Goal: Transaction & Acquisition: Purchase product/service

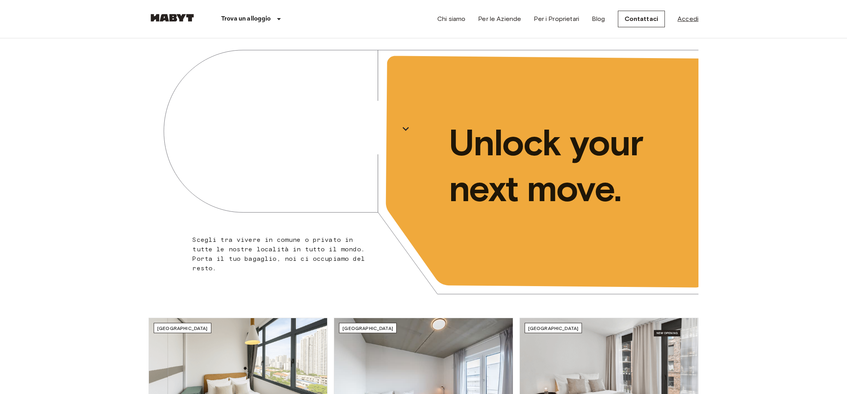
click at [683, 19] on link "Accedi" at bounding box center [688, 18] width 21 height 9
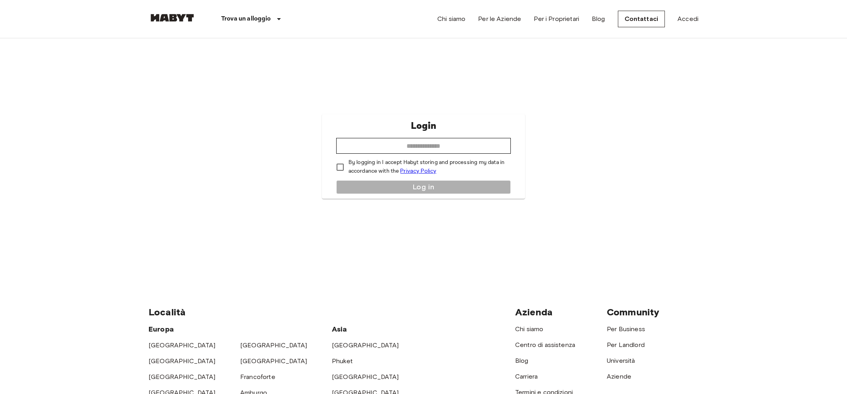
click at [171, 19] on img at bounding box center [172, 18] width 47 height 8
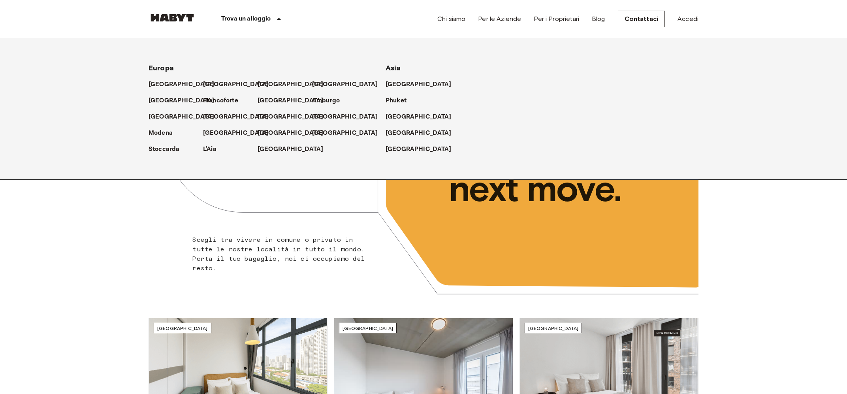
click at [280, 15] on icon at bounding box center [278, 18] width 9 height 9
click at [326, 114] on p "[GEOGRAPHIC_DATA]" at bounding box center [347, 116] width 66 height 9
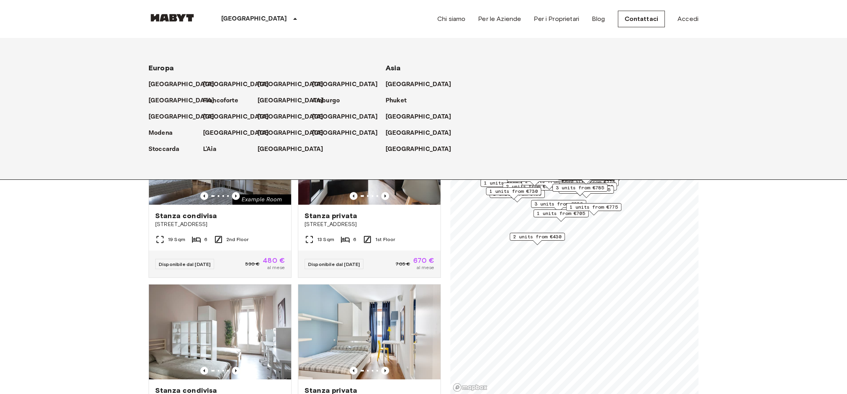
click at [241, 16] on div "[GEOGRAPHIC_DATA]" at bounding box center [260, 19] width 129 height 38
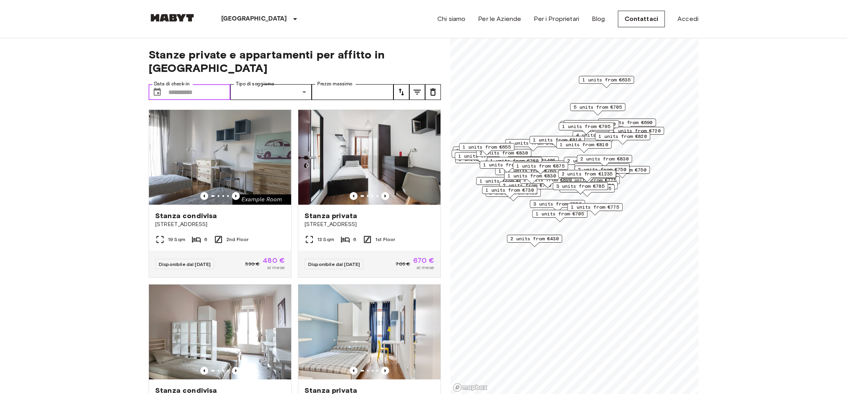
click at [183, 84] on input "Data di check-in" at bounding box center [199, 92] width 62 height 16
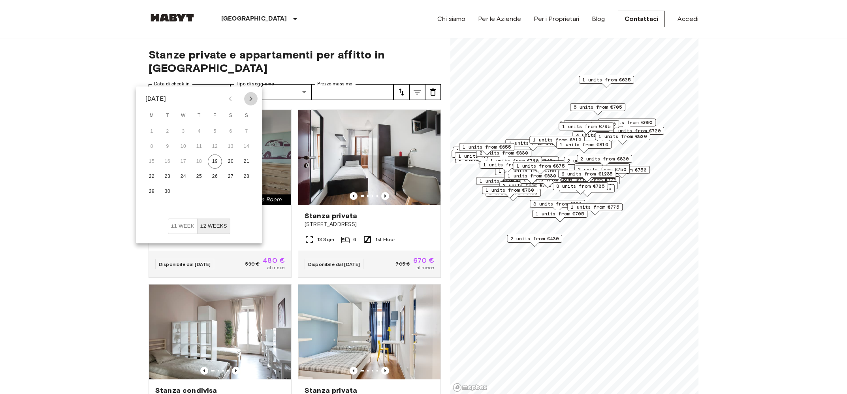
click at [250, 96] on icon "Next month" at bounding box center [250, 98] width 9 height 9
click at [232, 134] on button "1" at bounding box center [231, 131] width 14 height 14
type input "**********"
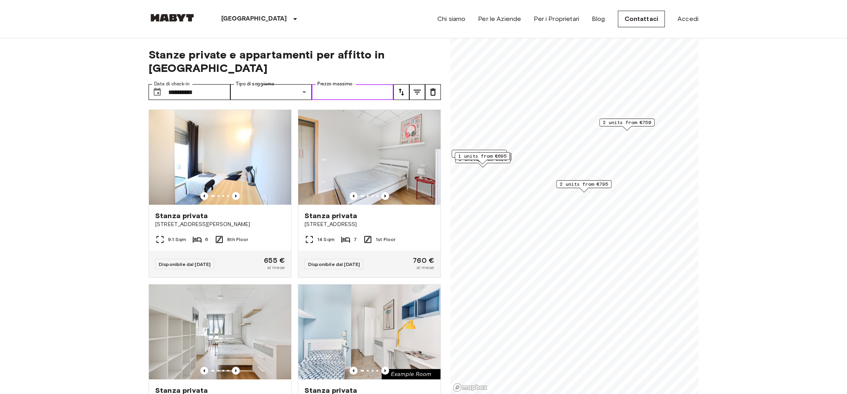
click at [335, 84] on input "Prezzo massimo" at bounding box center [353, 92] width 82 height 16
click at [583, 182] on span "1 units from €795" at bounding box center [584, 184] width 48 height 7
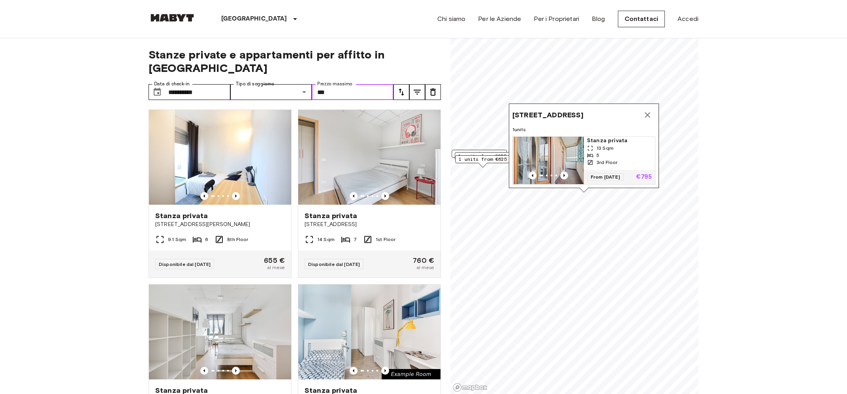
click at [610, 163] on span "3rd Floor" at bounding box center [607, 162] width 21 height 7
type input "***"
click at [649, 116] on icon "Map marker" at bounding box center [647, 114] width 9 height 9
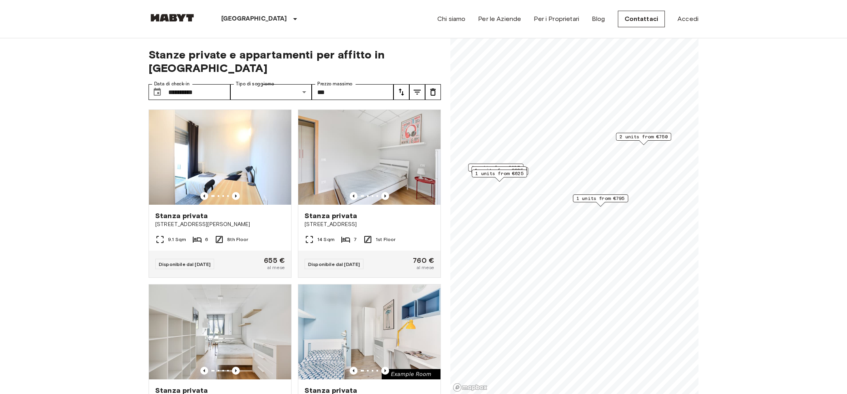
click at [654, 135] on span "2 units from €750" at bounding box center [644, 136] width 48 height 7
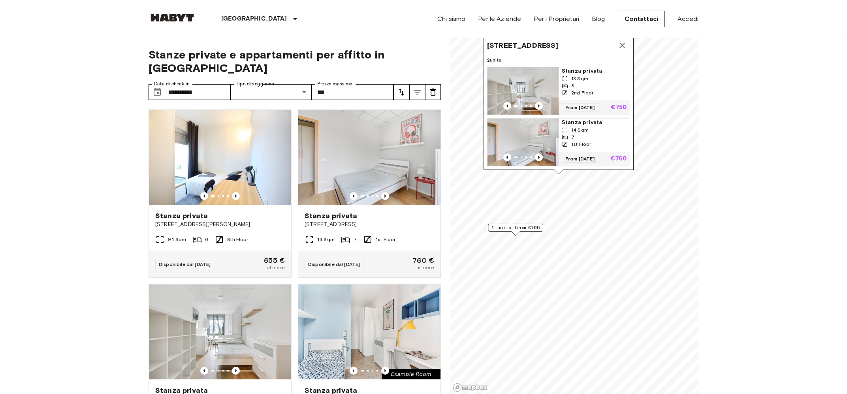
drag, startPoint x: 659, startPoint y: 64, endPoint x: 574, endPoint y: 93, distance: 89.9
click at [574, 93] on span "2nd Floor" at bounding box center [582, 92] width 22 height 7
click at [597, 141] on div "1st Floor" at bounding box center [594, 144] width 65 height 7
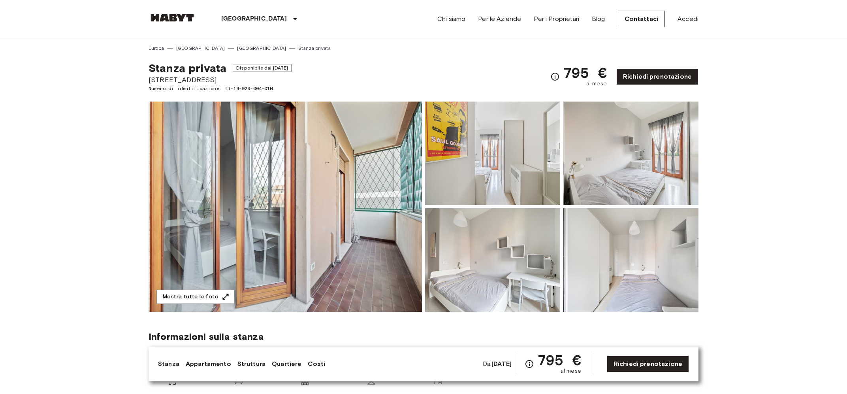
click at [266, 217] on img at bounding box center [285, 207] width 273 height 210
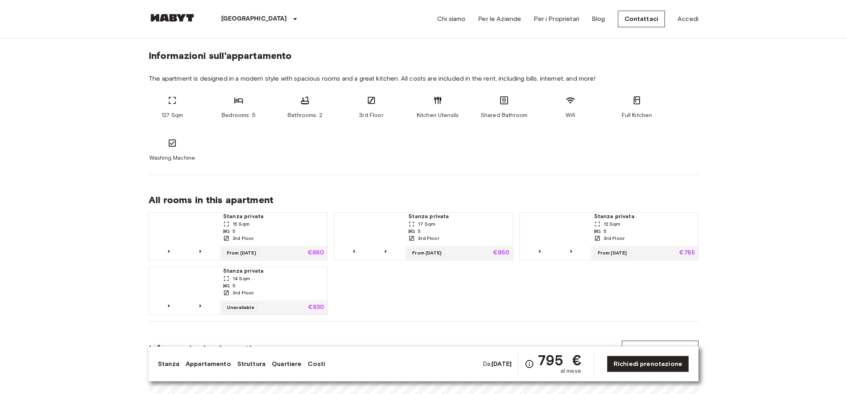
scroll to position [424, 0]
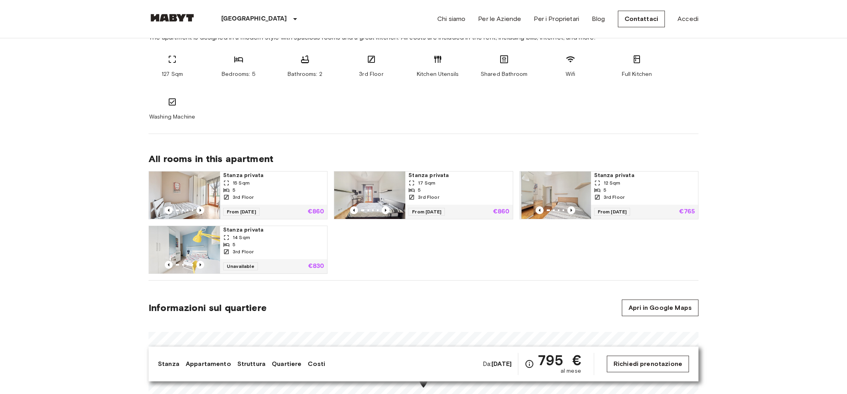
click at [656, 360] on link "Richiedi prenotazione" at bounding box center [648, 364] width 82 height 17
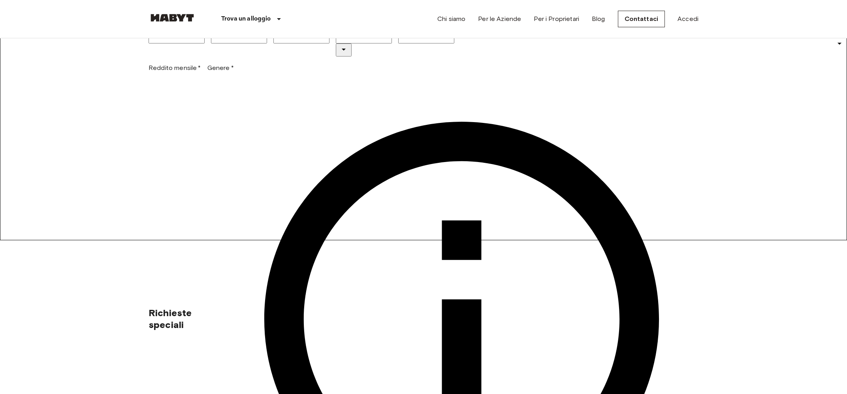
scroll to position [169, 0]
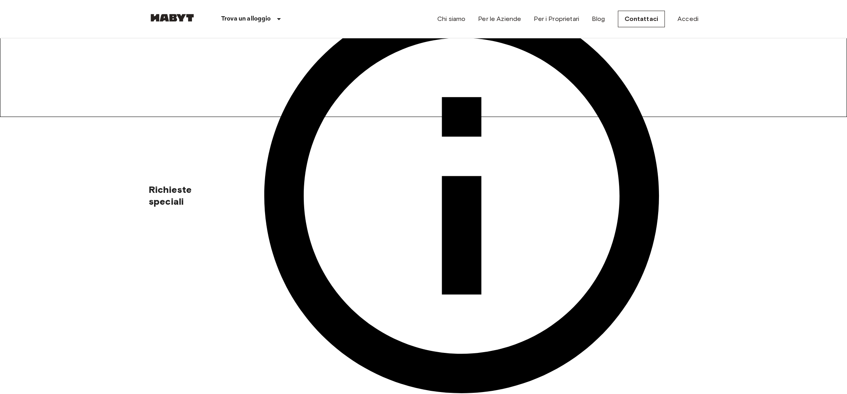
scroll to position [296, 0]
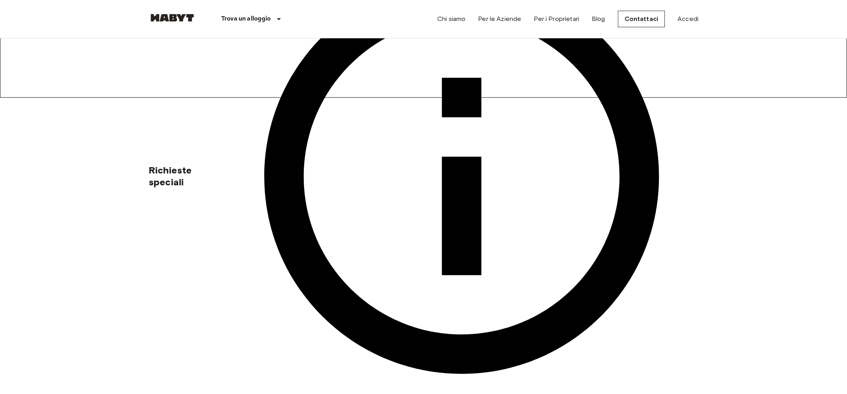
drag, startPoint x: 523, startPoint y: 153, endPoint x: 601, endPoint y: 154, distance: 77.9
drag, startPoint x: 540, startPoint y: 154, endPoint x: 617, endPoint y: 156, distance: 77.1
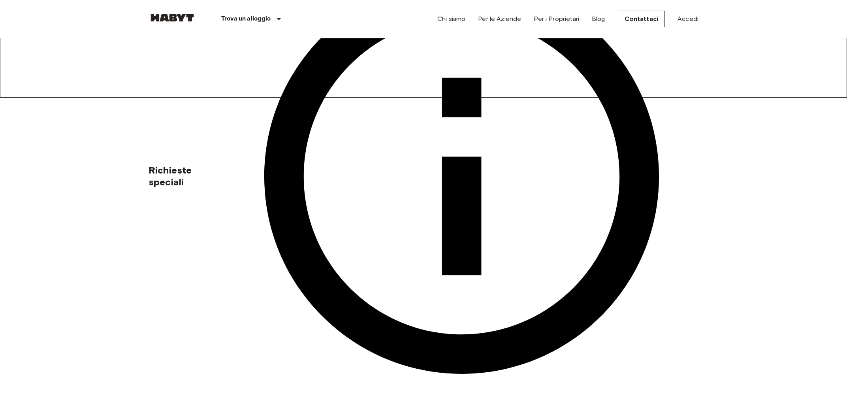
drag, startPoint x: 522, startPoint y: 200, endPoint x: 578, endPoint y: 200, distance: 55.7
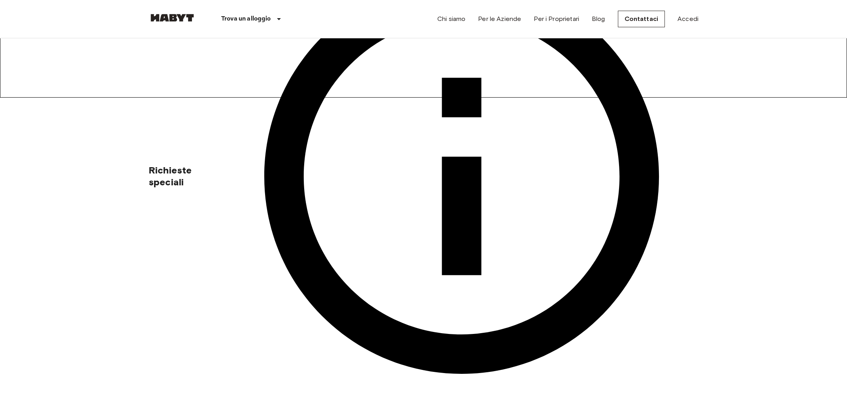
drag, startPoint x: 525, startPoint y: 247, endPoint x: 598, endPoint y: 241, distance: 73.7
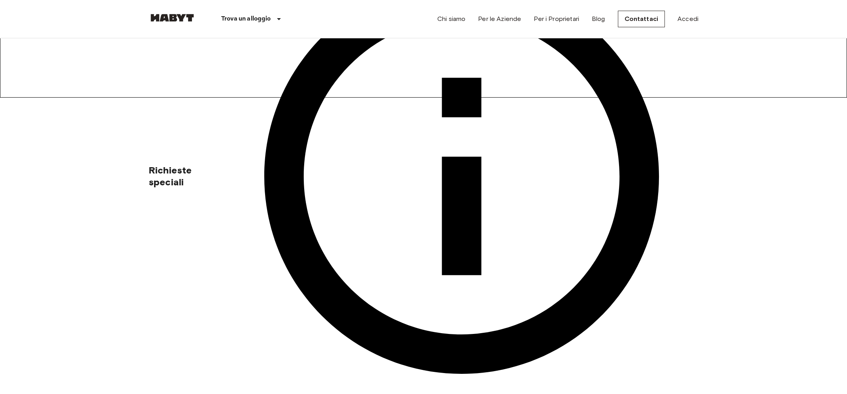
drag, startPoint x: 526, startPoint y: 293, endPoint x: 575, endPoint y: 295, distance: 48.6
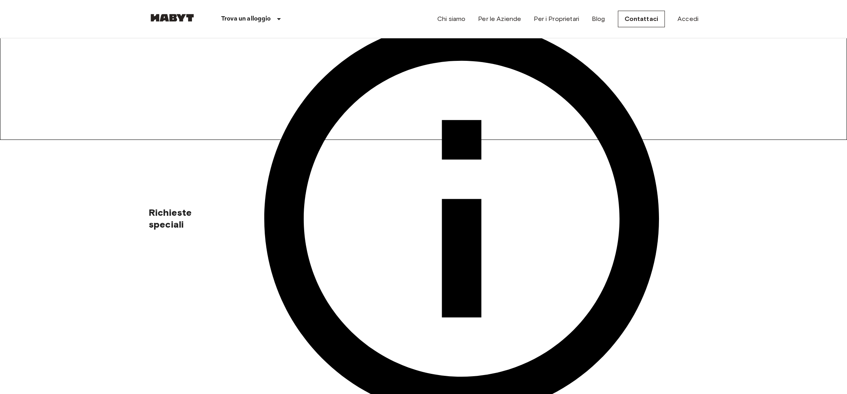
scroll to position [0, 0]
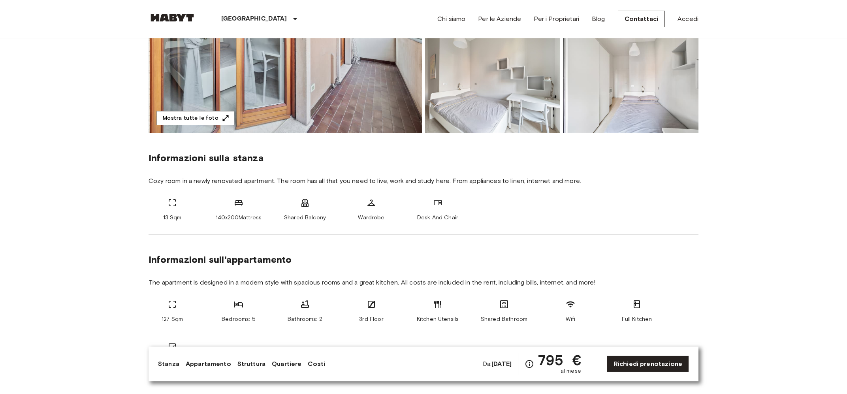
scroll to position [296, 0]
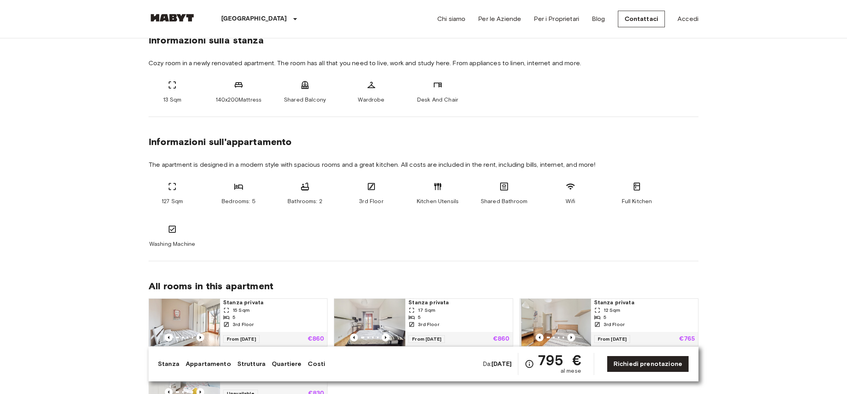
drag, startPoint x: 213, startPoint y: 203, endPoint x: 287, endPoint y: 204, distance: 73.9
click at [287, 204] on div "127 Sqm Bedrooms: 5 Bathrooms: 2 3rd Floor Kitchen Utensils Shared Bathroom Wif…" at bounding box center [424, 215] width 550 height 66
drag, startPoint x: 271, startPoint y: 200, endPoint x: 348, endPoint y: 200, distance: 77.5
click at [348, 200] on div "127 Sqm Bedrooms: 5 Bathrooms: 2 3rd Floor Kitchen Utensils Shared Bathroom Wif…" at bounding box center [424, 215] width 550 height 66
click at [485, 206] on div "127 Sqm Bedrooms: 5 Bathrooms: 2 3rd Floor Kitchen Utensils Shared Bathroom Wif…" at bounding box center [424, 215] width 550 height 66
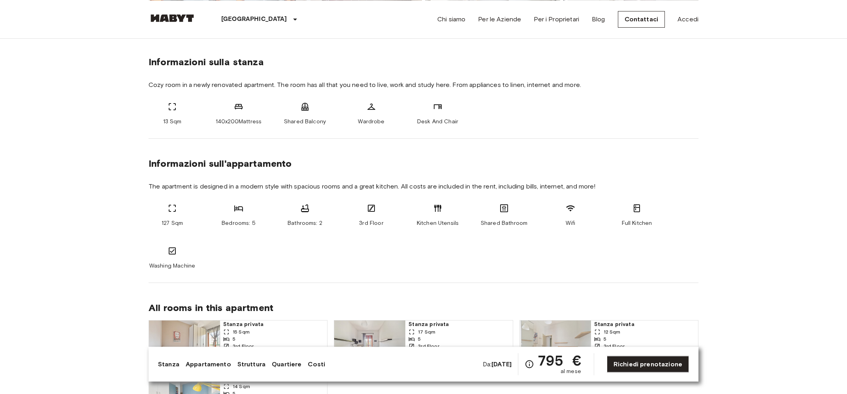
scroll to position [254, 0]
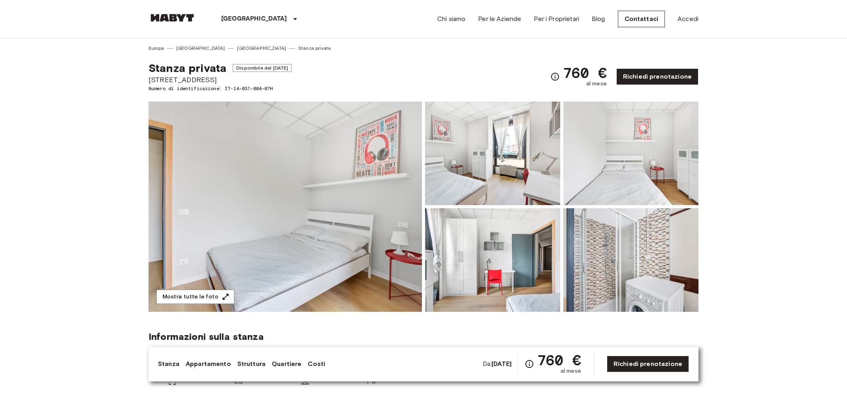
scroll to position [42, 0]
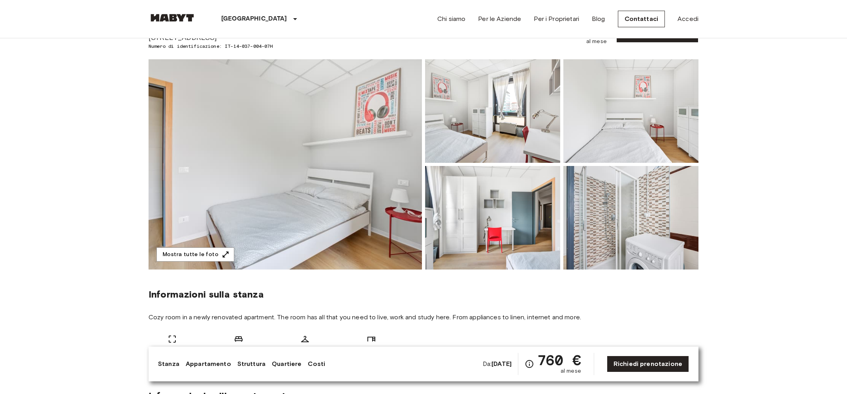
click at [337, 172] on img at bounding box center [285, 164] width 273 height 210
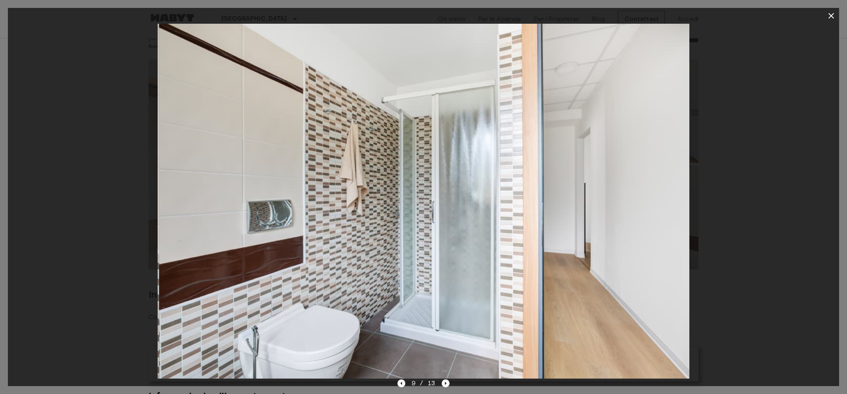
click at [742, 145] on div at bounding box center [423, 201] width 831 height 355
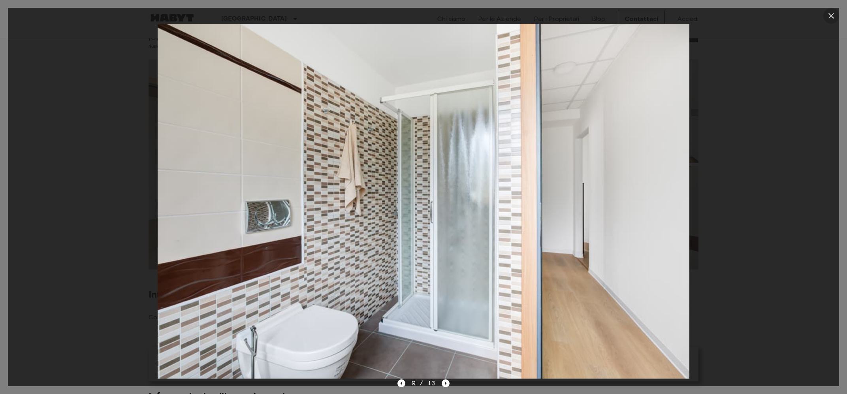
click at [832, 19] on icon "button" at bounding box center [831, 15] width 9 height 9
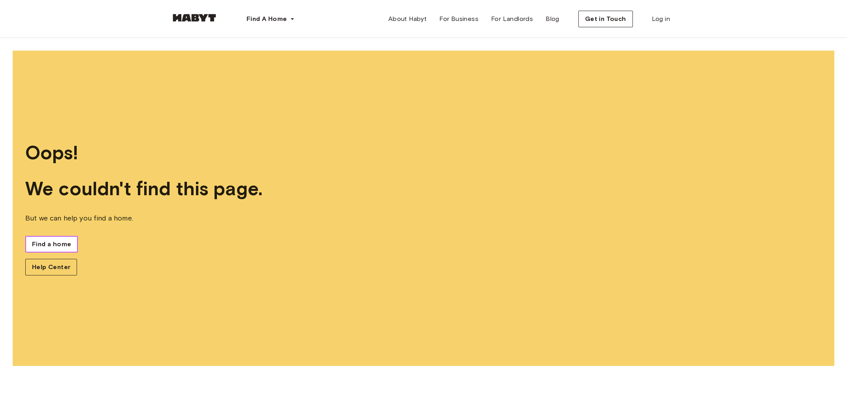
click at [54, 241] on span "Find a home" at bounding box center [51, 243] width 39 height 9
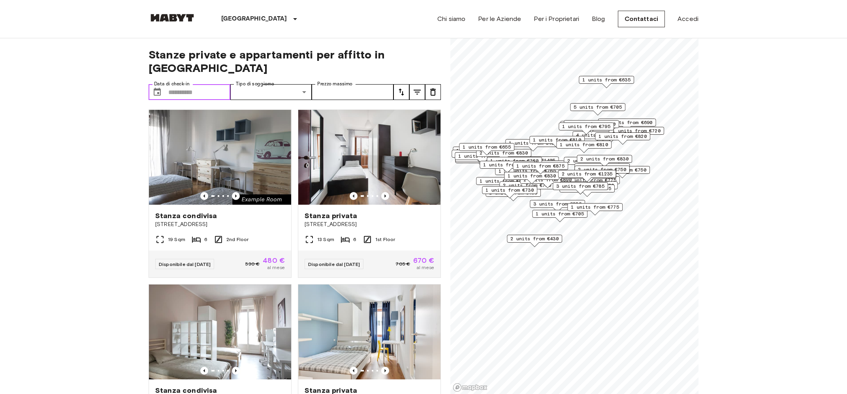
click at [210, 84] on input "Data di check-in" at bounding box center [199, 92] width 62 height 16
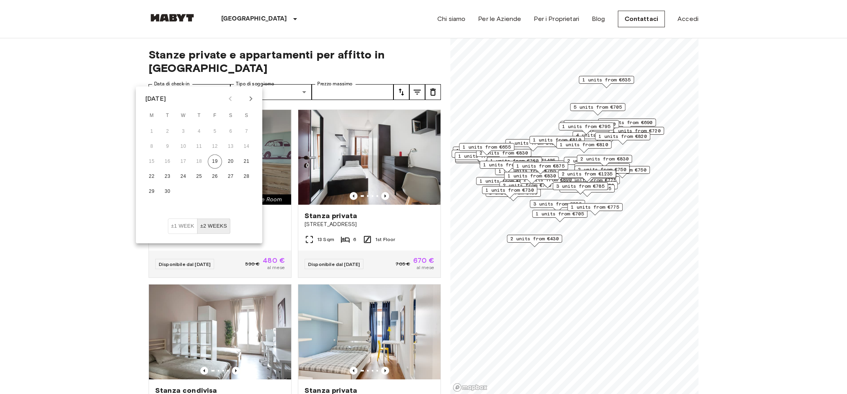
click at [250, 101] on icon "Next month" at bounding box center [250, 98] width 9 height 9
click at [249, 97] on icon "Next month" at bounding box center [250, 98] width 9 height 9
click at [232, 131] on button "1" at bounding box center [231, 131] width 14 height 14
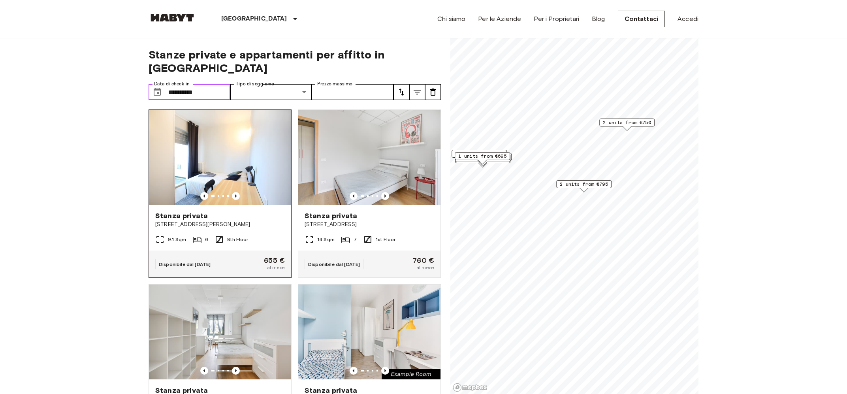
type input "**********"
click at [230, 221] on span "[STREET_ADDRESS][PERSON_NAME]" at bounding box center [220, 225] width 130 height 8
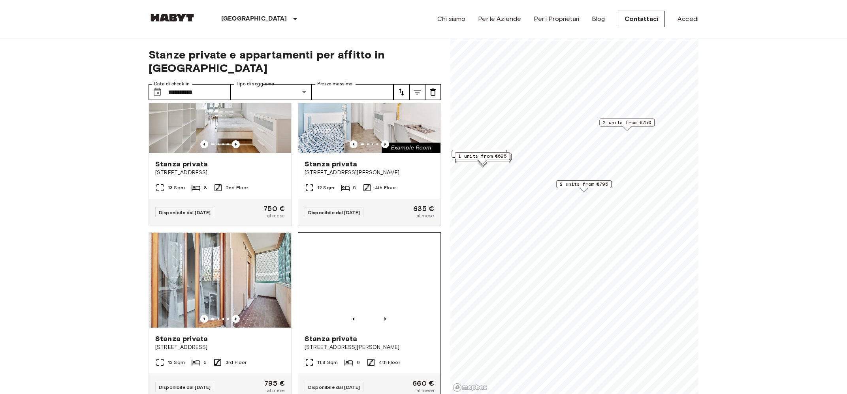
scroll to position [190, 0]
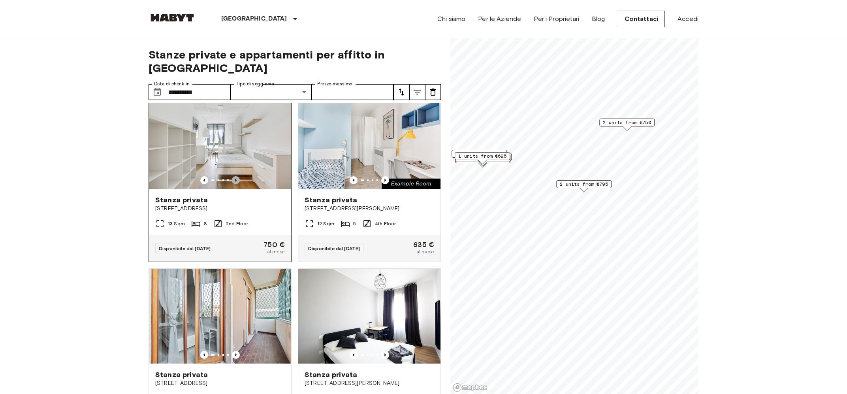
click at [236, 176] on icon "Previous image" at bounding box center [236, 180] width 8 height 8
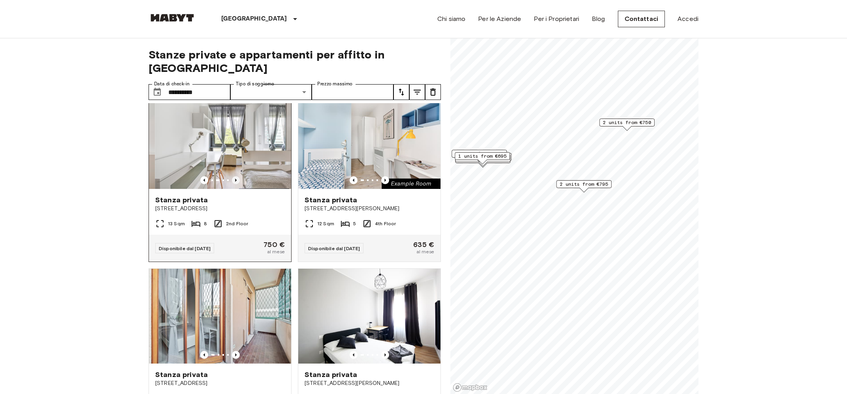
click at [236, 176] on icon "Previous image" at bounding box center [236, 180] width 8 height 8
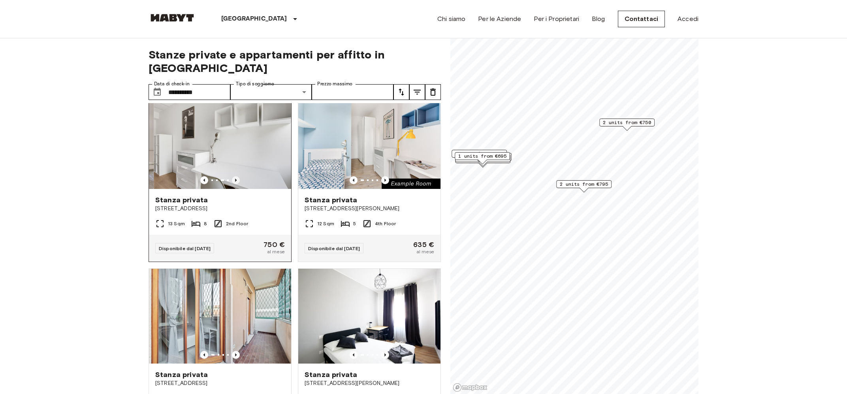
click at [236, 176] on icon "Previous image" at bounding box center [236, 180] width 8 height 8
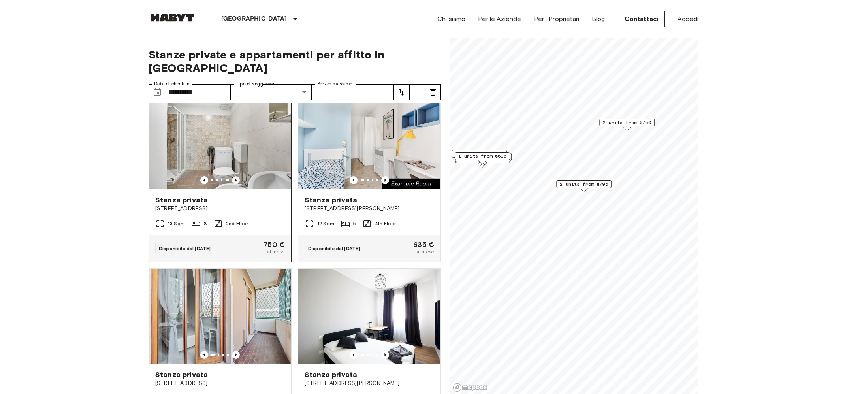
click at [236, 176] on icon "Previous image" at bounding box center [236, 180] width 8 height 8
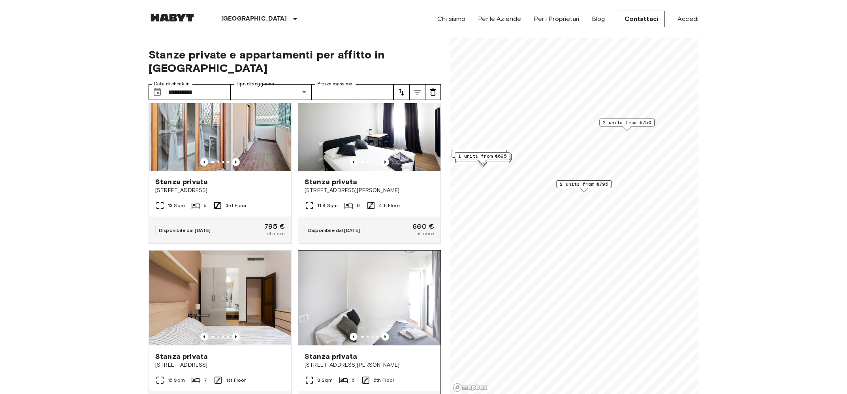
scroll to position [477, 0]
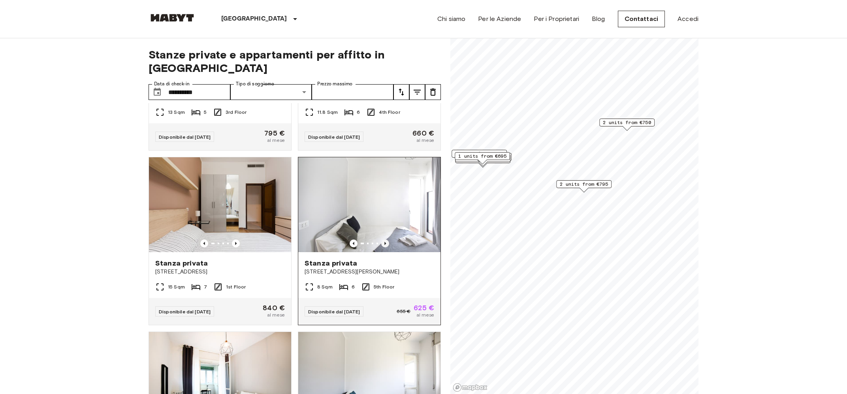
click at [386, 242] on icon "Previous image" at bounding box center [386, 243] width 2 height 3
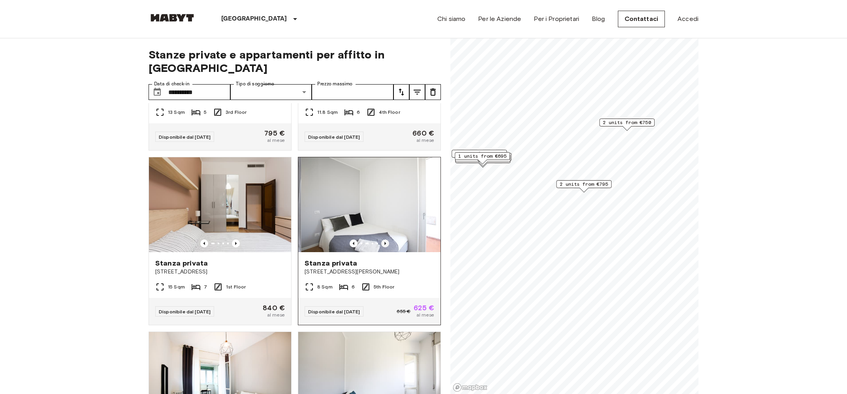
click at [386, 242] on icon "Previous image" at bounding box center [386, 243] width 2 height 3
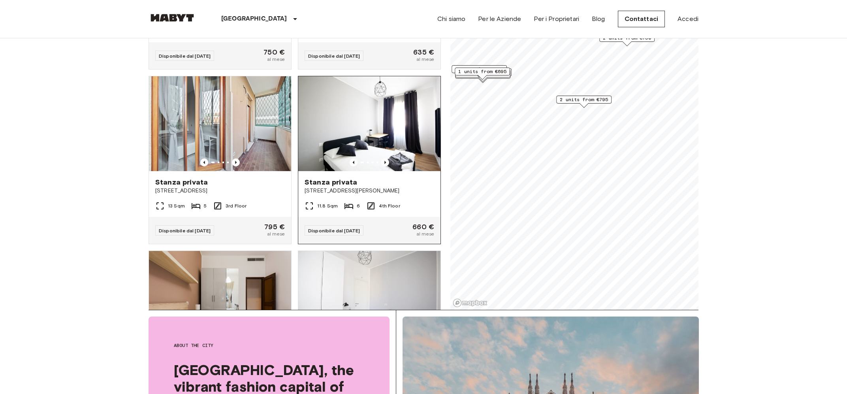
scroll to position [537, 0]
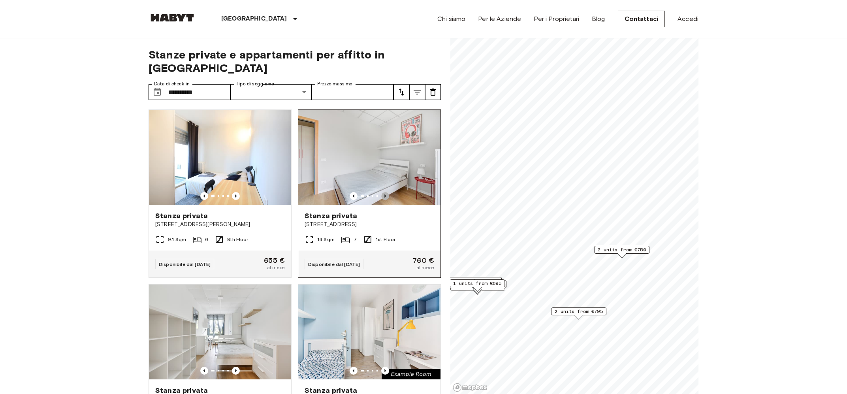
click at [383, 192] on icon "Previous image" at bounding box center [385, 196] width 8 height 8
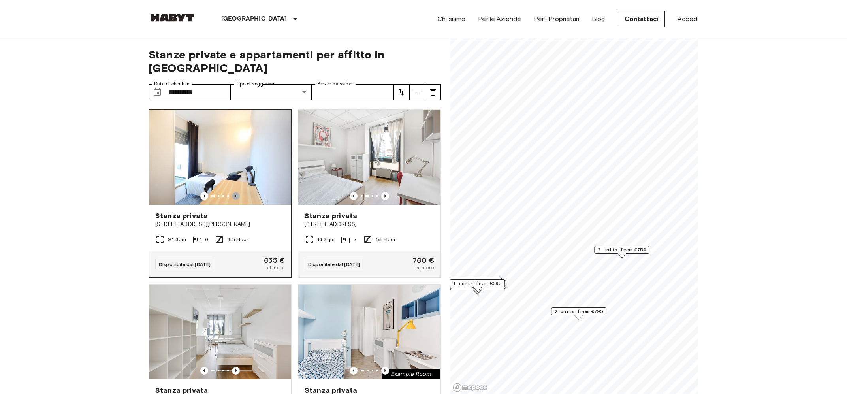
click at [234, 192] on icon "Previous image" at bounding box center [236, 196] width 8 height 8
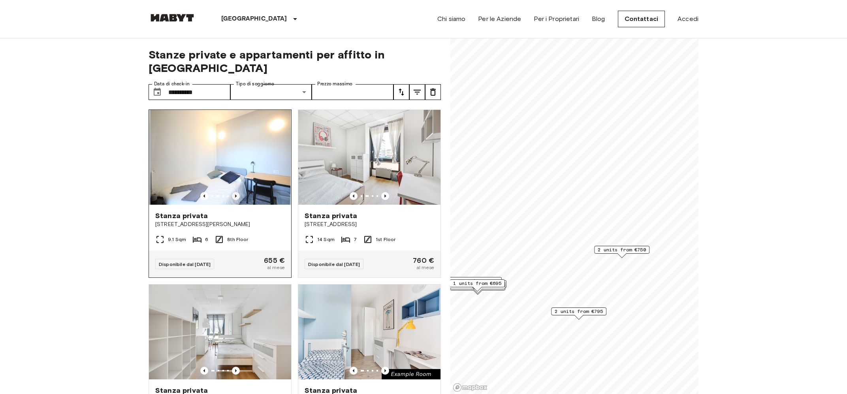
click at [234, 192] on icon "Previous image" at bounding box center [236, 196] width 8 height 8
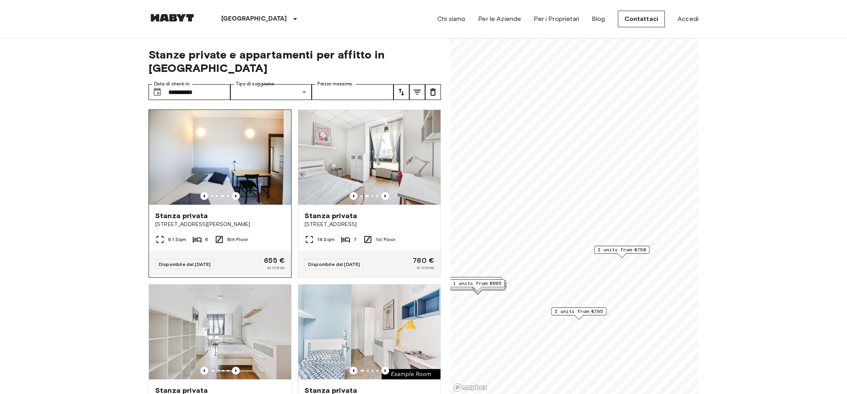
click at [234, 192] on icon "Previous image" at bounding box center [236, 196] width 8 height 8
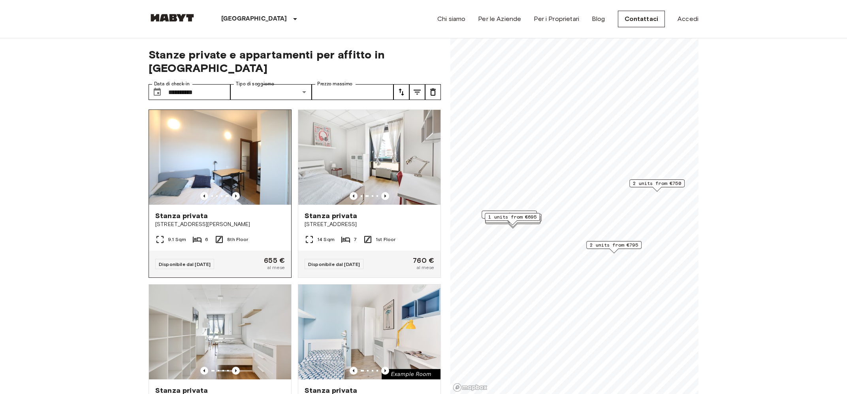
click at [175, 211] on span "Stanza privata" at bounding box center [181, 215] width 53 height 9
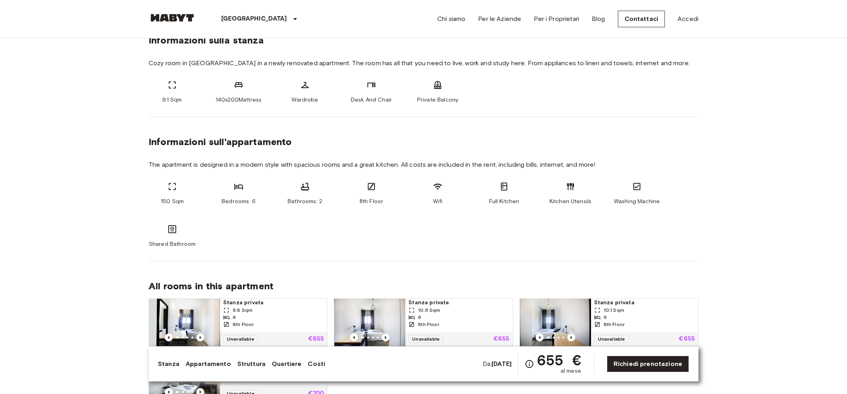
scroll to position [466, 0]
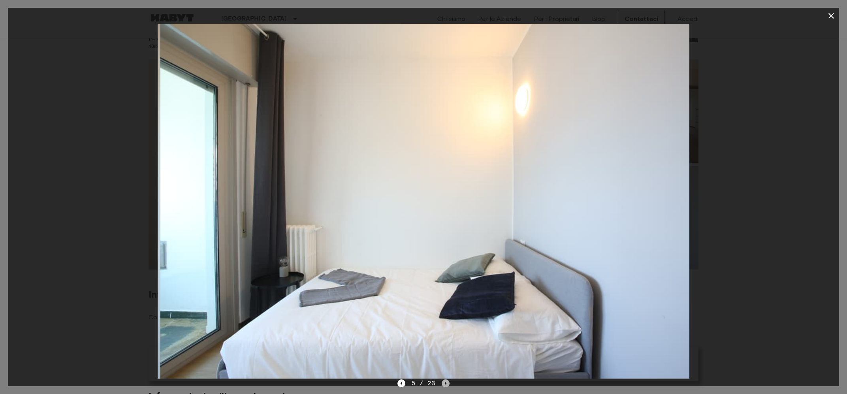
click at [442, 382] on icon "Next image" at bounding box center [446, 383] width 8 height 8
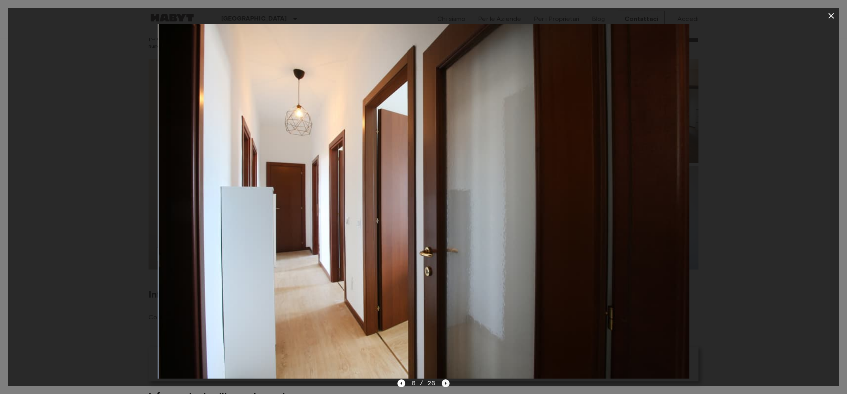
click at [447, 382] on icon "Next image" at bounding box center [446, 383] width 8 height 8
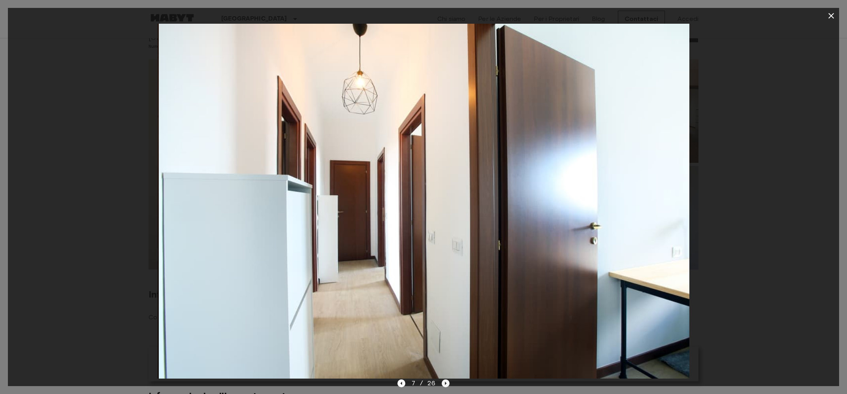
click at [449, 382] on icon "Next image" at bounding box center [446, 383] width 8 height 8
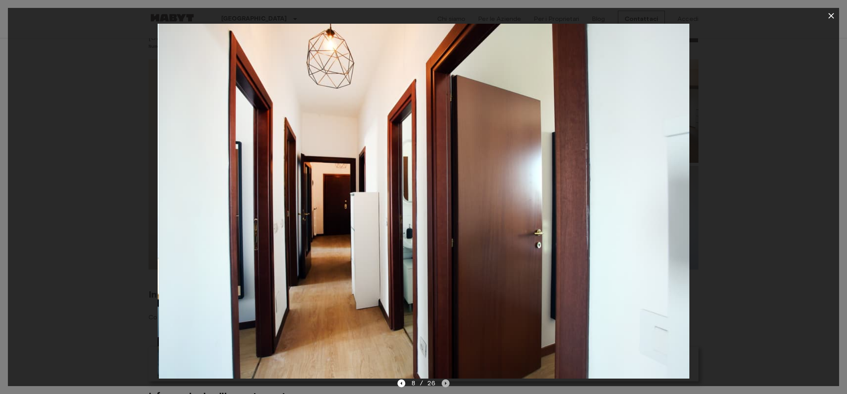
click at [449, 382] on icon "Next image" at bounding box center [446, 383] width 8 height 8
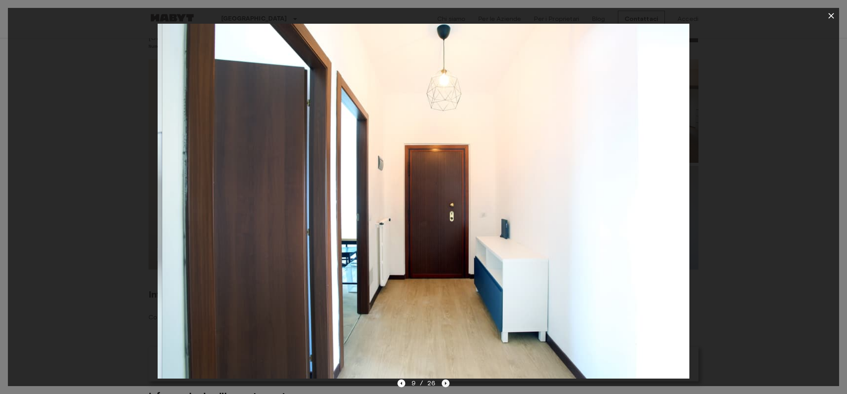
click at [449, 382] on icon "Next image" at bounding box center [446, 383] width 8 height 8
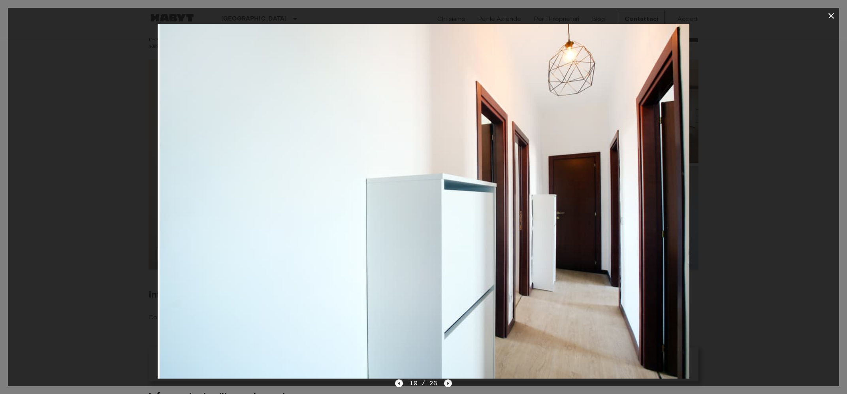
click at [449, 382] on icon "Next image" at bounding box center [448, 383] width 8 height 8
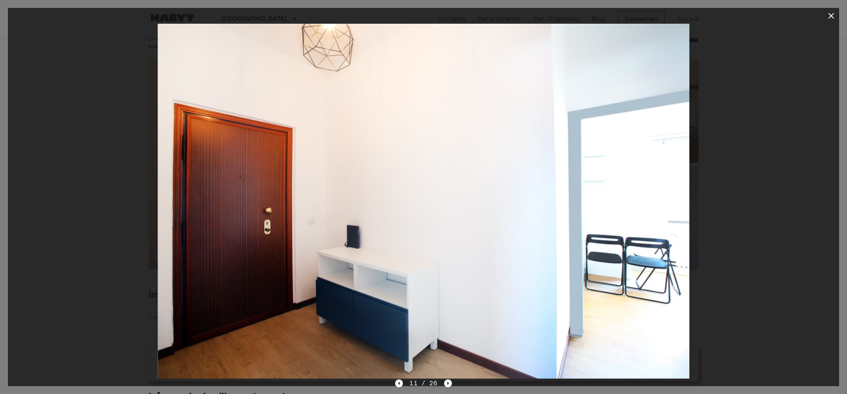
drag, startPoint x: 726, startPoint y: 163, endPoint x: 662, endPoint y: 163, distance: 64.4
click at [724, 163] on div at bounding box center [423, 201] width 831 height 355
click at [829, 15] on icon "button" at bounding box center [831, 15] width 9 height 9
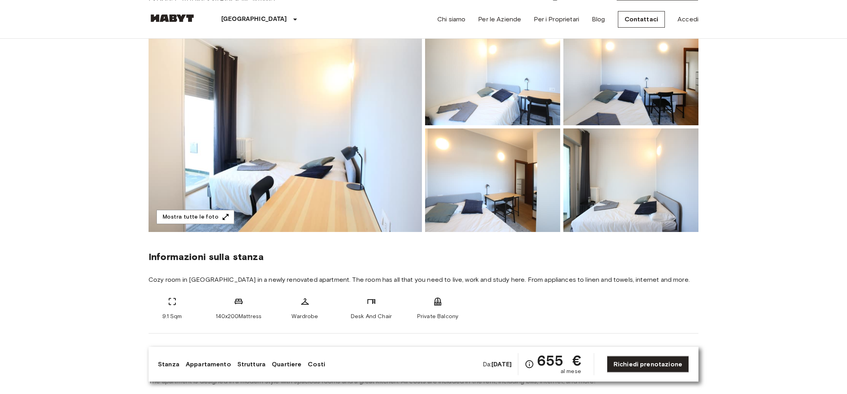
scroll to position [127, 0]
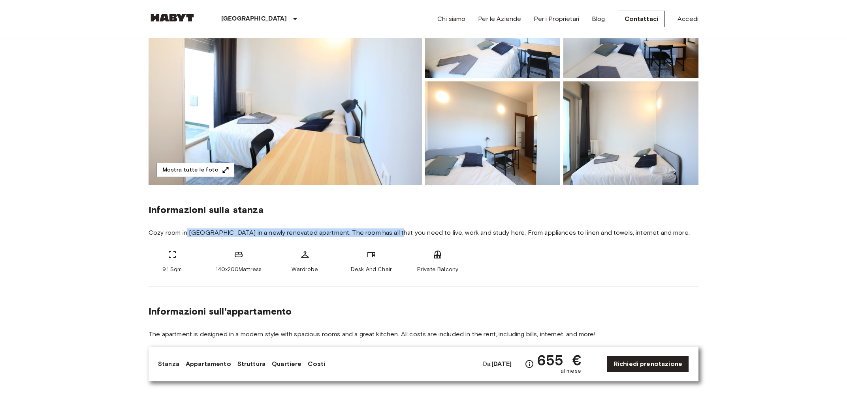
drag, startPoint x: 187, startPoint y: 232, endPoint x: 390, endPoint y: 235, distance: 203.2
click at [390, 235] on span "Cozy room in [GEOGRAPHIC_DATA] in a newly renovated apartment. The room has all…" at bounding box center [424, 232] width 550 height 9
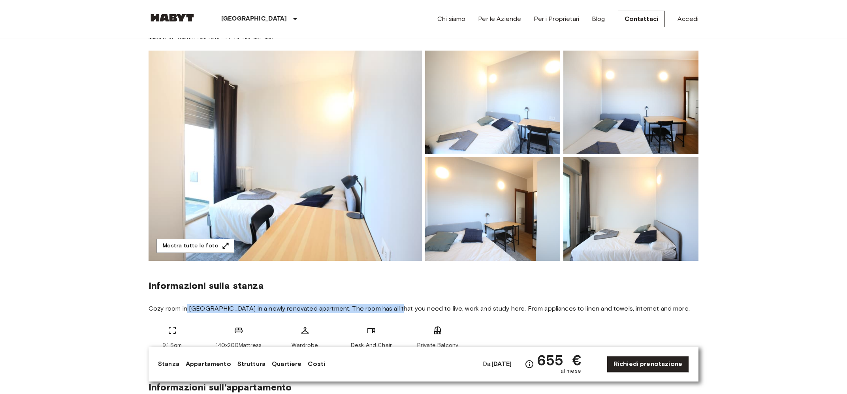
scroll to position [42, 0]
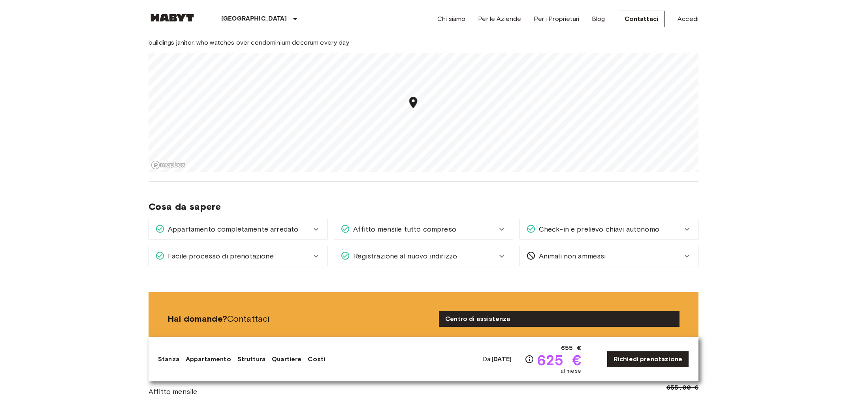
scroll to position [890, 0]
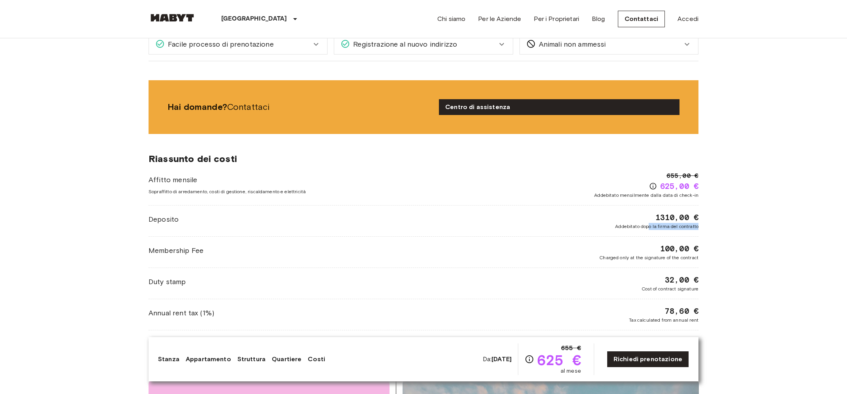
drag, startPoint x: 649, startPoint y: 216, endPoint x: 733, endPoint y: 228, distance: 85.0
click at [733, 228] on body "Milano Europa Amsterdam Berlino Bruxelles Colonia Düsseldorf Francoforte Graz A…" at bounding box center [423, 281] width 847 height 2342
drag, startPoint x: 653, startPoint y: 215, endPoint x: 643, endPoint y: 215, distance: 9.9
click at [676, 217] on div "1310,00 € Addebitato dopo la firma del contratto" at bounding box center [656, 221] width 83 height 18
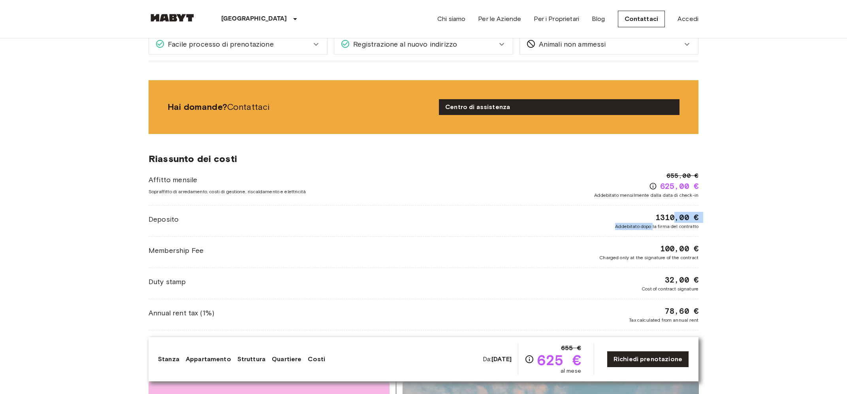
click at [638, 215] on div "1310,00 € Addebitato dopo la firma del contratto" at bounding box center [656, 221] width 83 height 18
drag, startPoint x: 656, startPoint y: 216, endPoint x: 674, endPoint y: 219, distance: 18.8
click at [674, 219] on span "1310,00 €" at bounding box center [677, 217] width 43 height 11
copy span "1310"
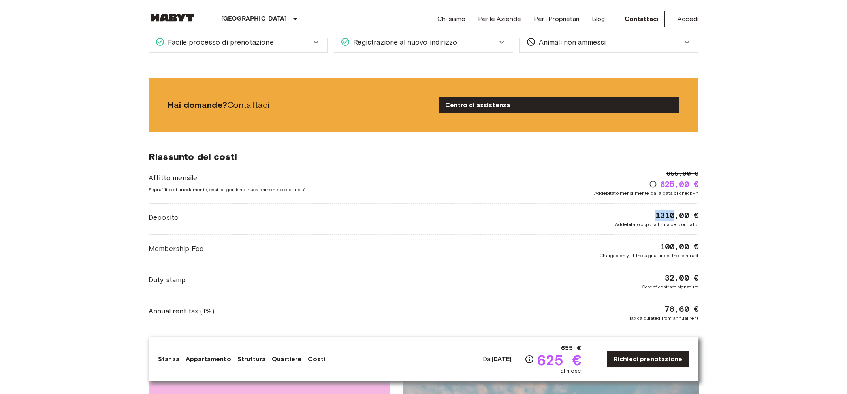
scroll to position [847, 0]
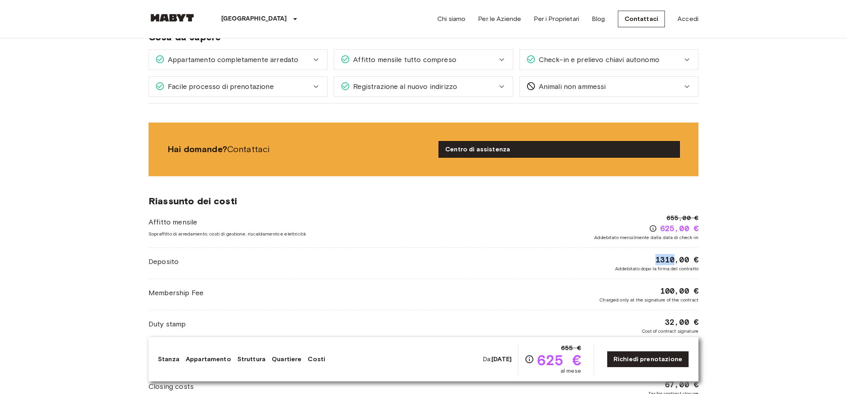
click at [504, 152] on link "Centro di assistenza" at bounding box center [559, 149] width 241 height 16
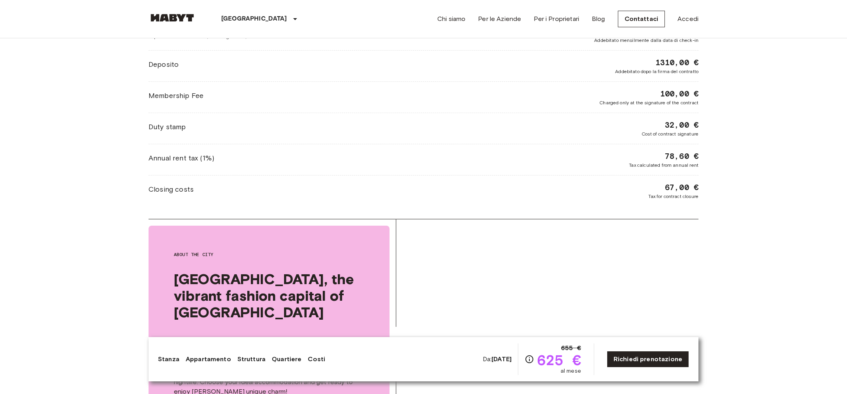
scroll to position [1101, 0]
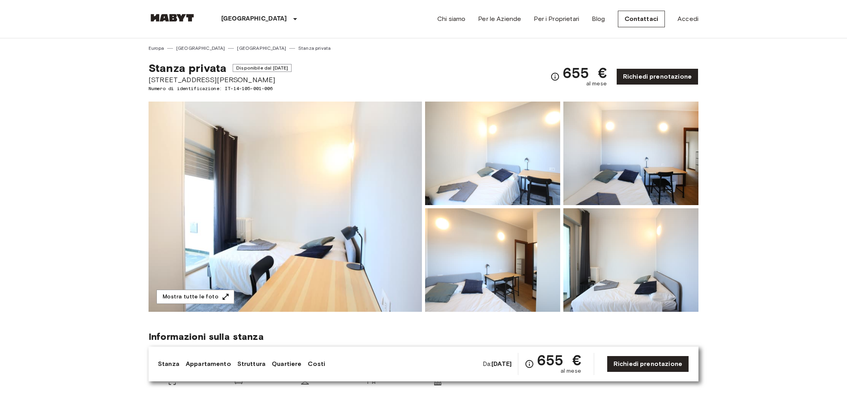
drag, startPoint x: 133, startPoint y: 79, endPoint x: 287, endPoint y: 82, distance: 154.2
copy span "[STREET_ADDRESS][PERSON_NAME]"
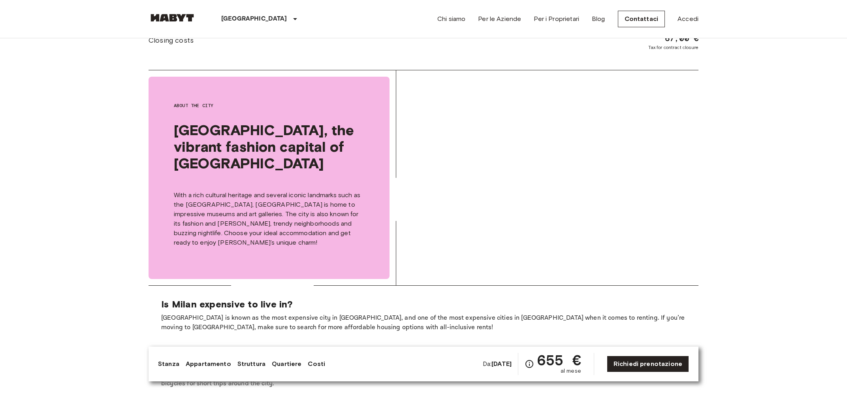
scroll to position [1271, 0]
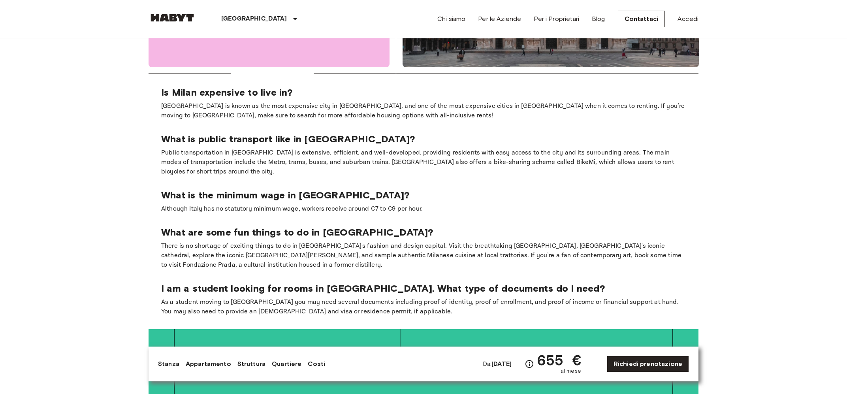
scroll to position [1610, 0]
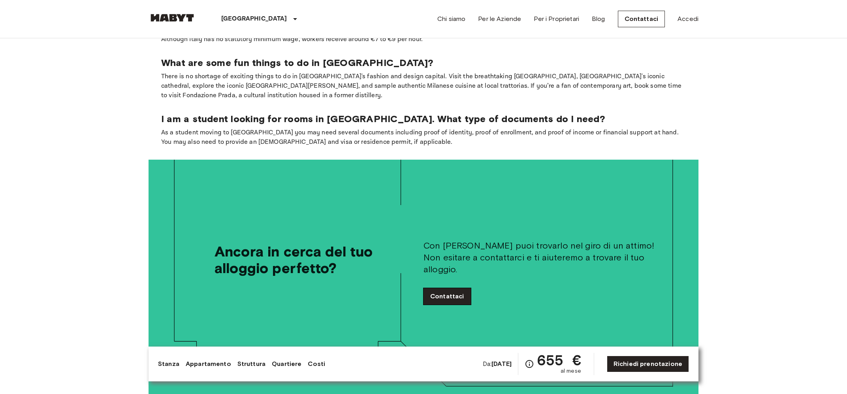
click at [449, 288] on link "Contattaci" at bounding box center [447, 296] width 47 height 17
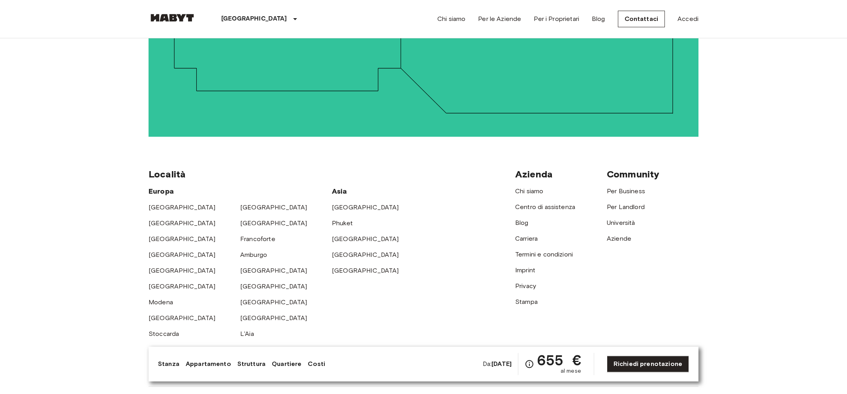
scroll to position [1872, 0]
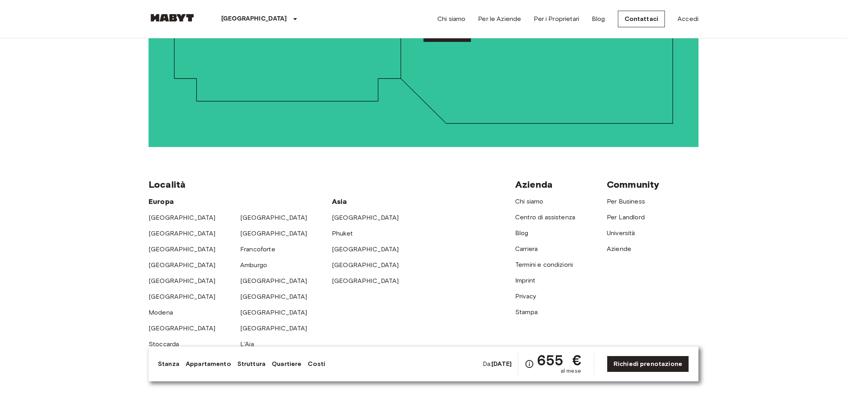
click at [685, 21] on link "Accedi" at bounding box center [688, 18] width 21 height 9
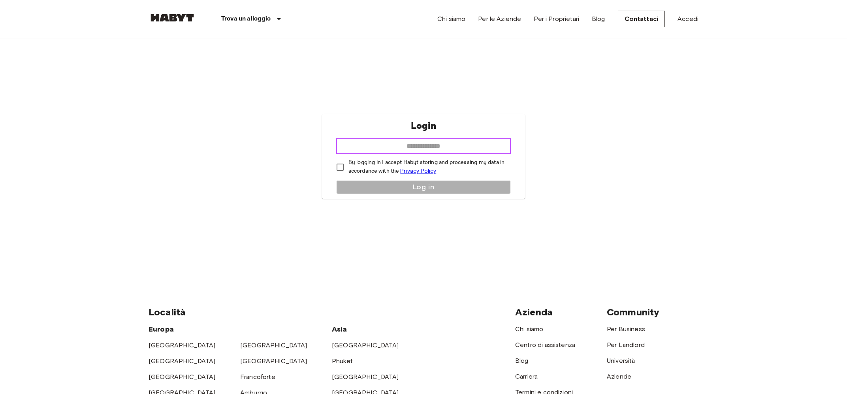
click at [434, 144] on input "email" at bounding box center [423, 146] width 175 height 16
type input "**********"
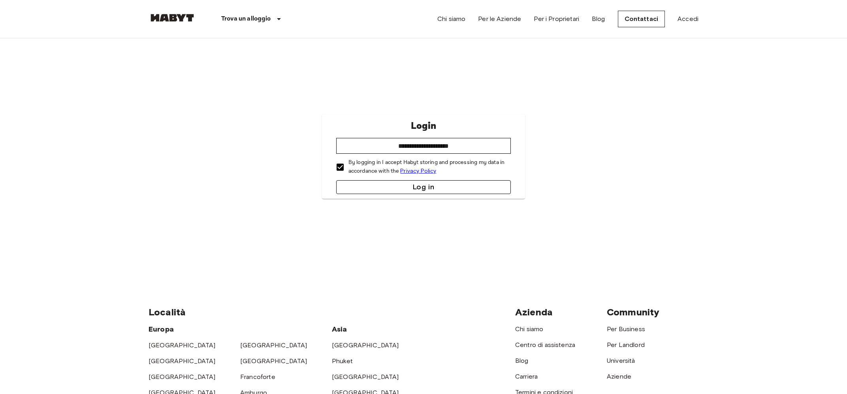
click at [355, 186] on button "Log in" at bounding box center [423, 187] width 175 height 14
